Goal: Task Accomplishment & Management: Complete application form

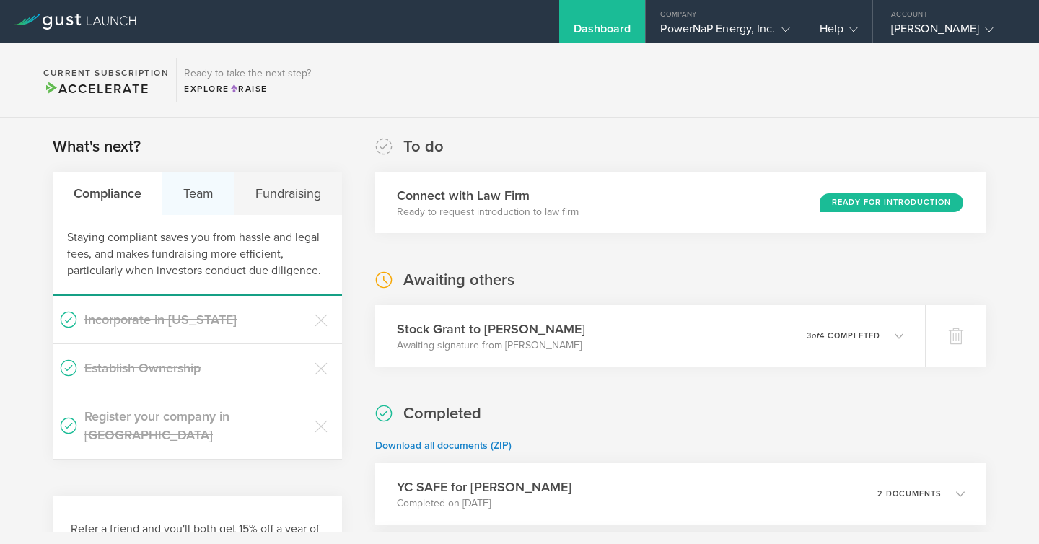
click at [198, 204] on div "Team" at bounding box center [198, 193] width 72 height 43
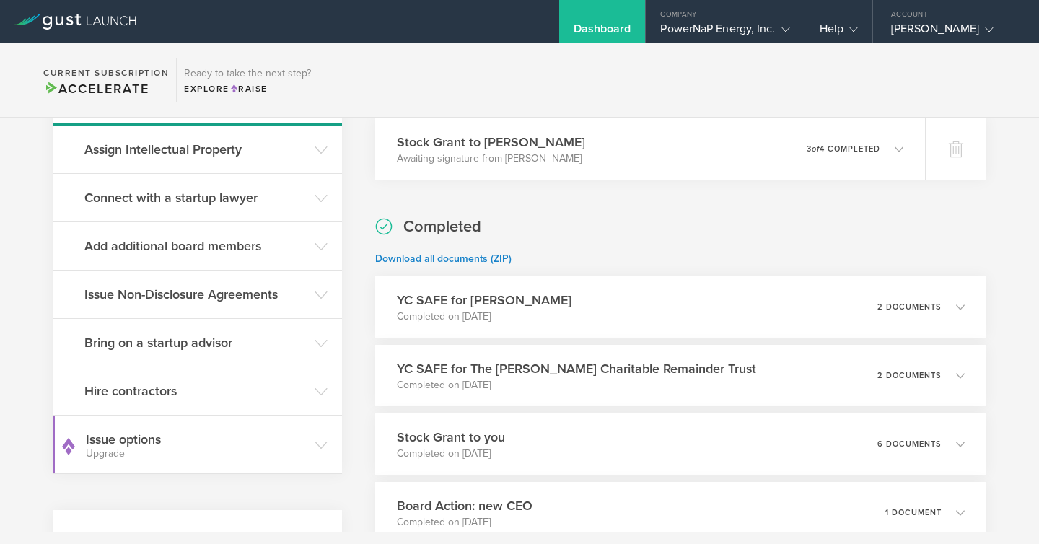
scroll to position [188, 0]
click at [259, 345] on h3 "Bring on a startup advisor" at bounding box center [195, 341] width 223 height 19
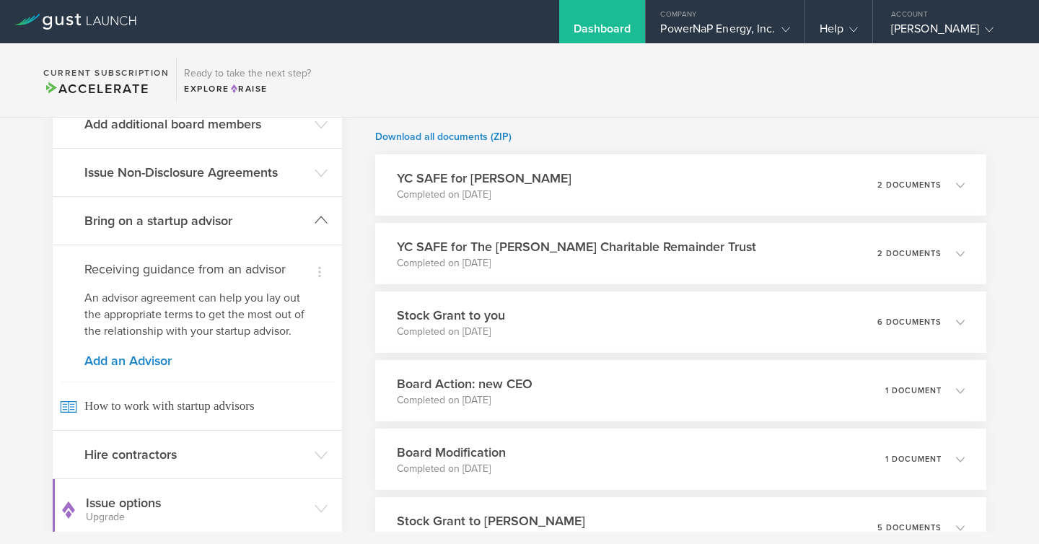
scroll to position [319, 0]
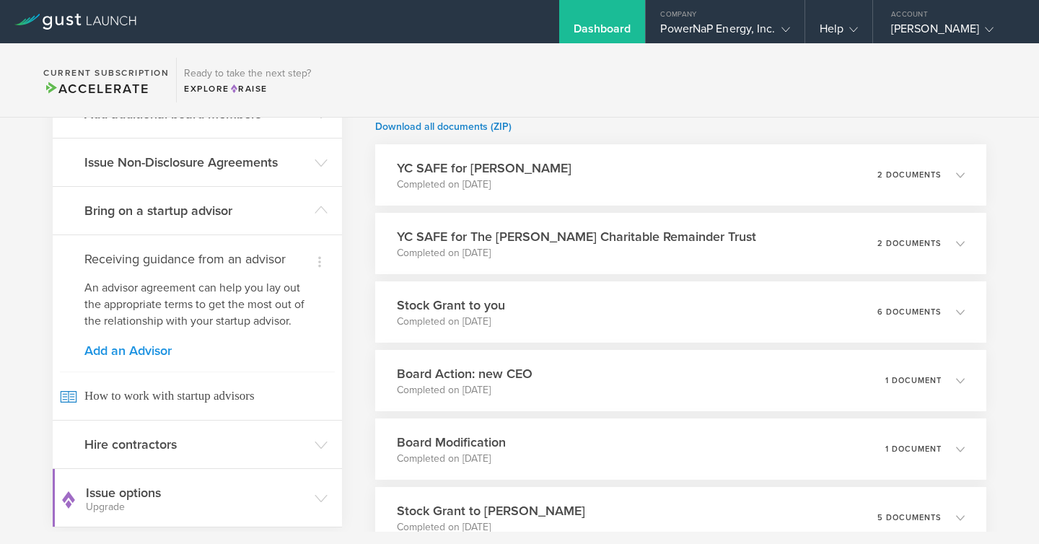
click at [153, 346] on link "Add an Advisor" at bounding box center [197, 350] width 226 height 13
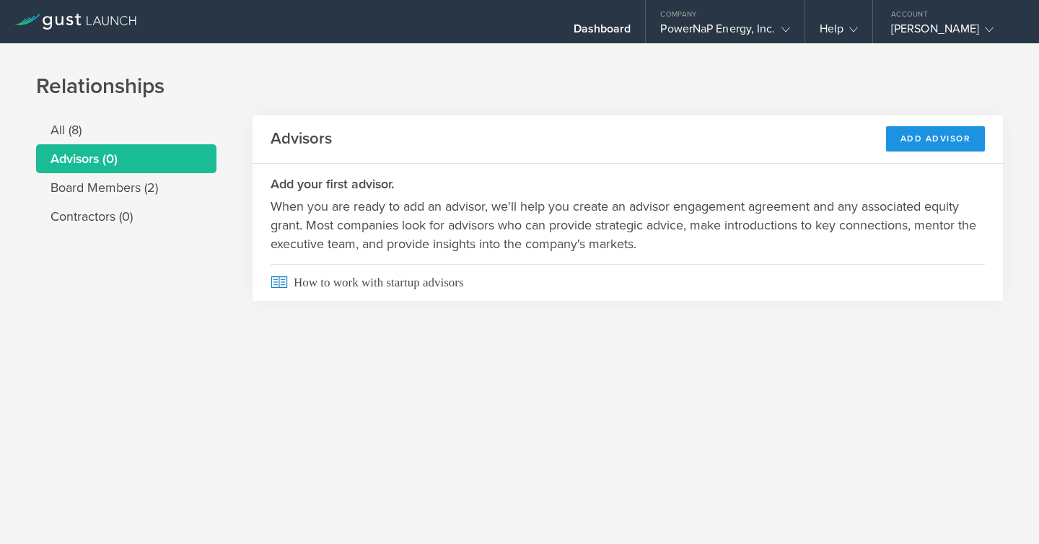
click at [919, 138] on div "Add Advisor" at bounding box center [936, 138] width 100 height 25
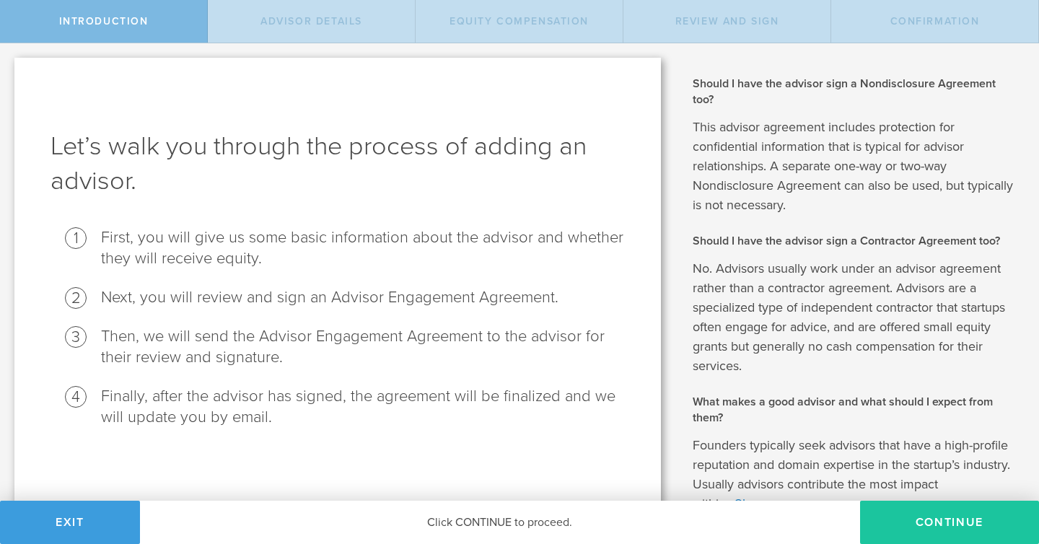
click at [931, 515] on button "Continue" at bounding box center [949, 522] width 179 height 43
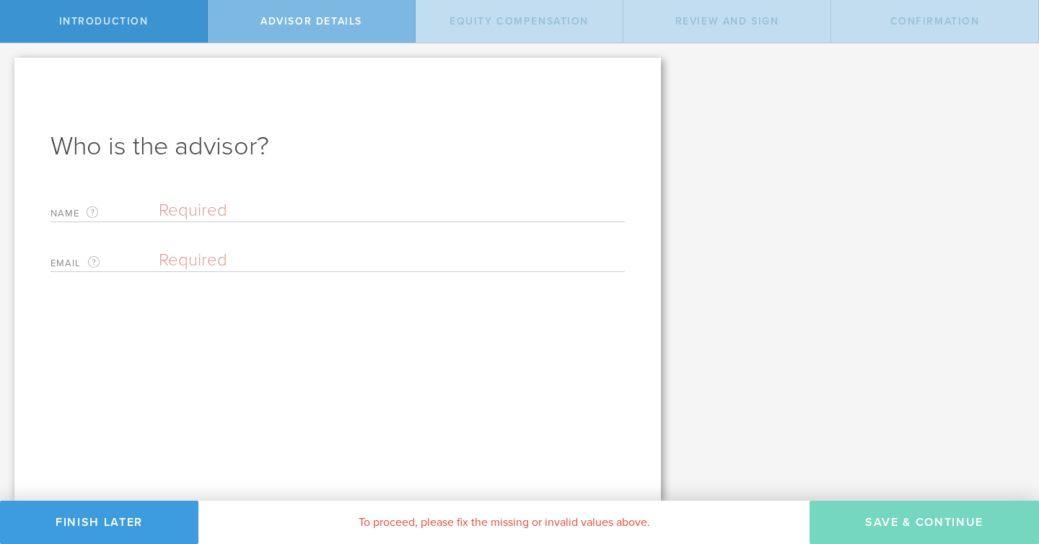
click at [214, 208] on input "text" at bounding box center [392, 211] width 466 height 22
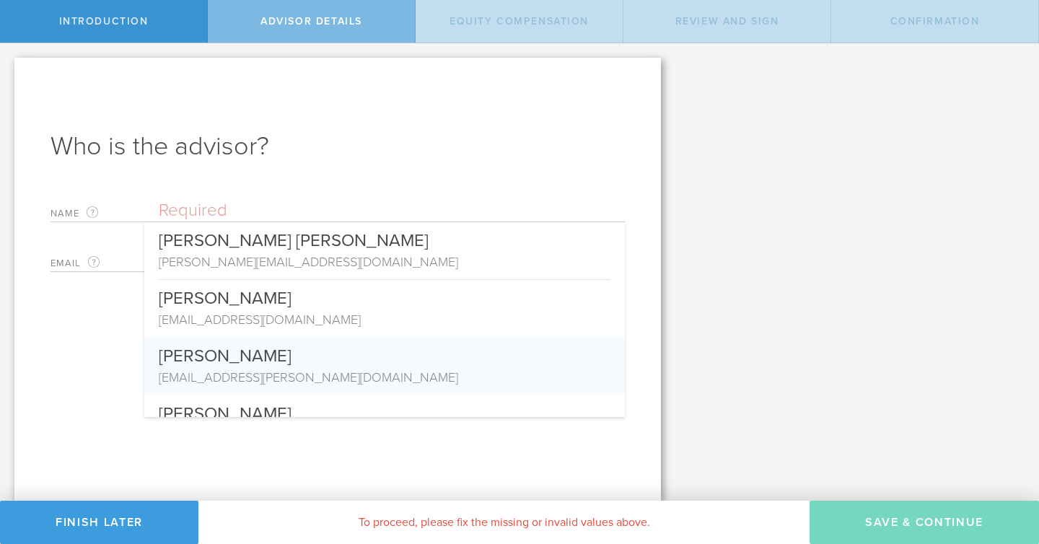
click at [93, 366] on div "Who is the advisor? Name The first and last name of the person that will be you…" at bounding box center [337, 279] width 646 height 443
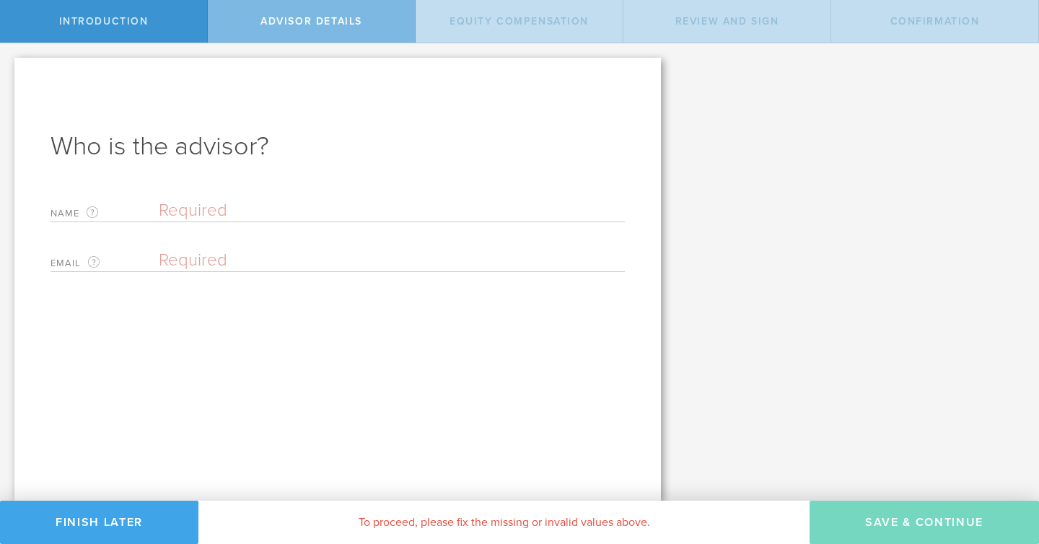
click at [129, 521] on button "Finish Later" at bounding box center [99, 522] width 198 height 43
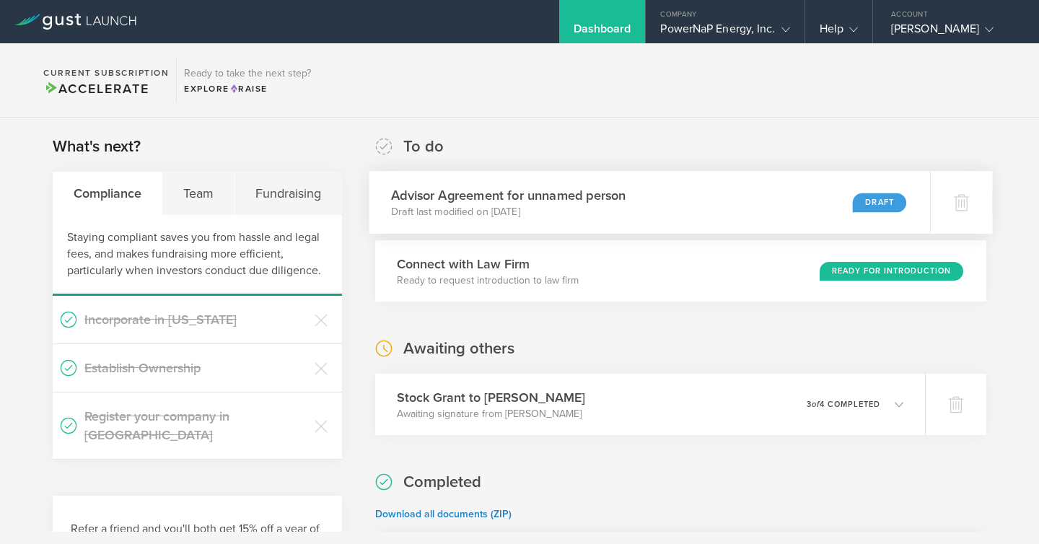
click at [870, 203] on div "Draft" at bounding box center [878, 202] width 53 height 19
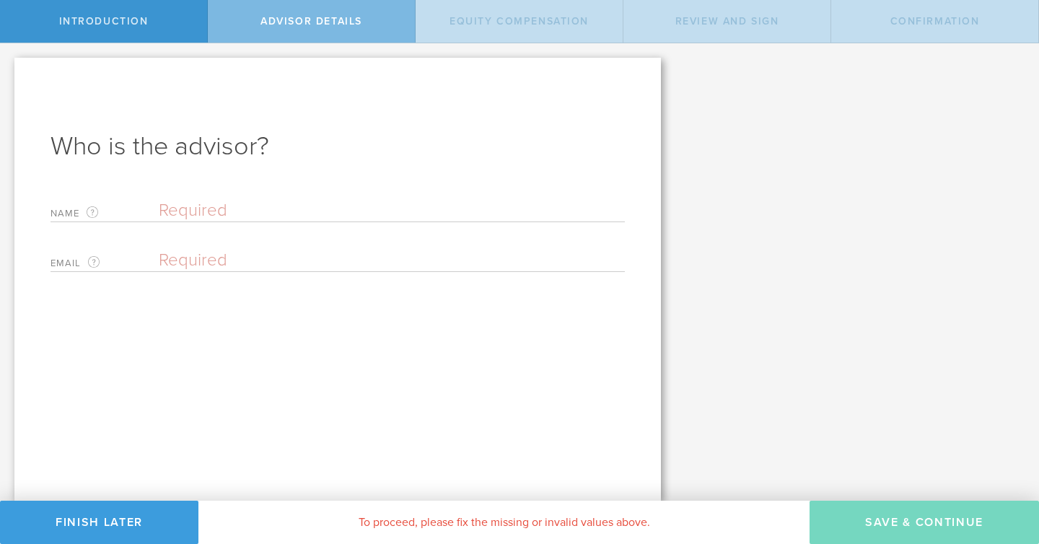
click at [272, 217] on input "text" at bounding box center [392, 211] width 466 height 22
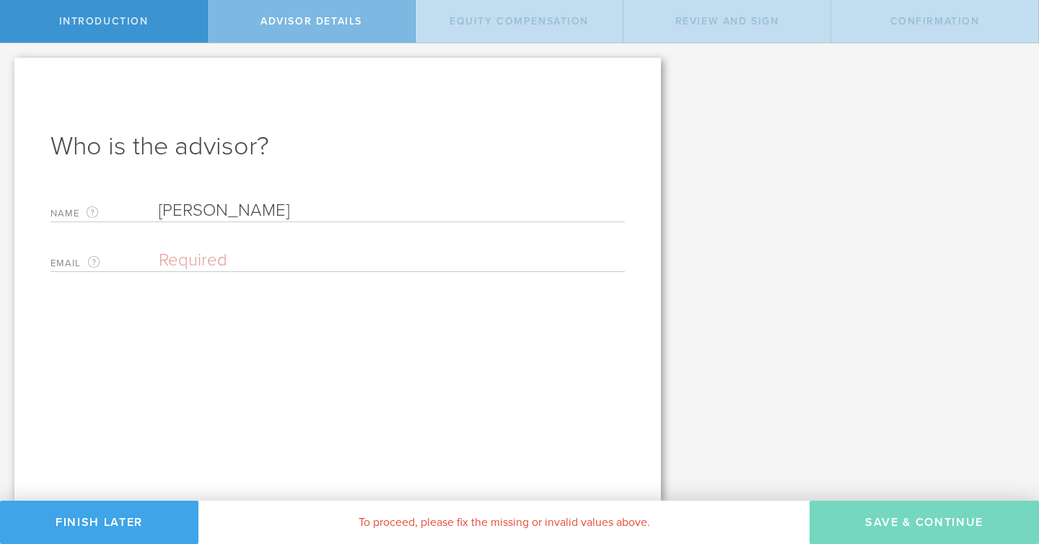
type input "Jungwoo Lee"
click at [107, 515] on button "Finish Later" at bounding box center [99, 522] width 198 height 43
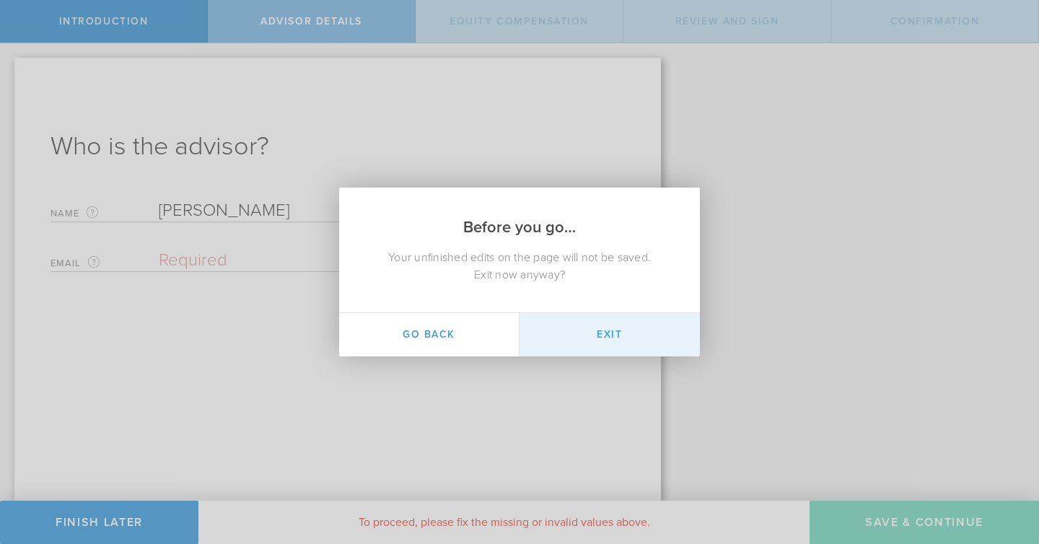
click at [554, 334] on button "Exit" at bounding box center [609, 334] width 180 height 43
